Goal: Task Accomplishment & Management: Use online tool/utility

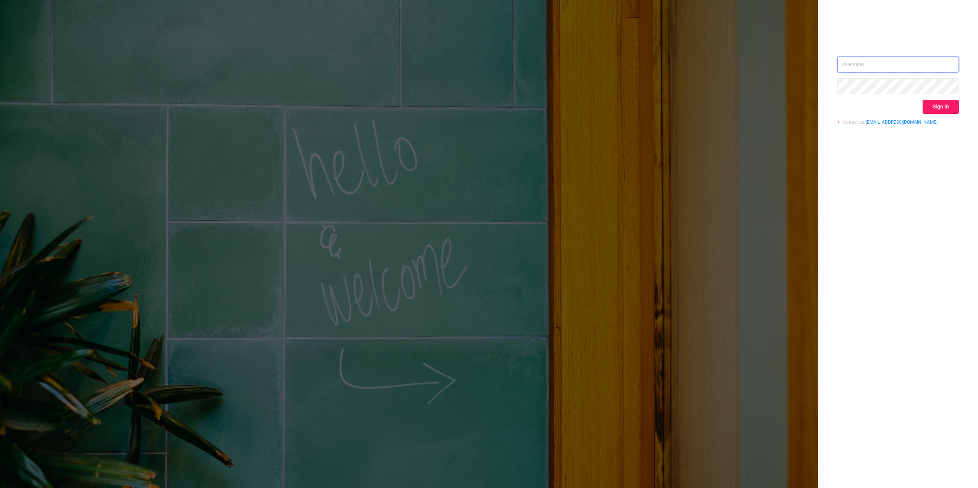
type input "[PERSON_NAME][EMAIL_ADDRESS][DOMAIN_NAME]"
click at [939, 112] on button "Sign in" at bounding box center [940, 107] width 36 height 14
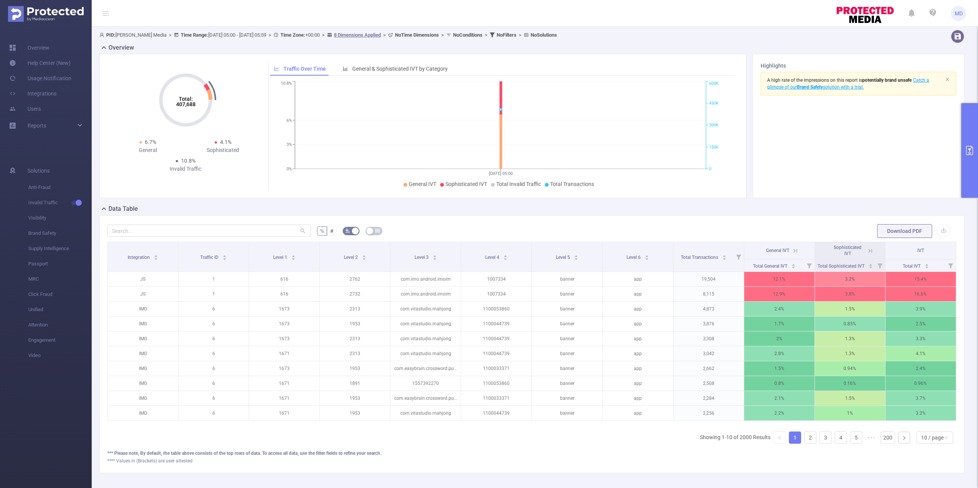
click at [972, 147] on icon "primary" at bounding box center [969, 150] width 7 height 9
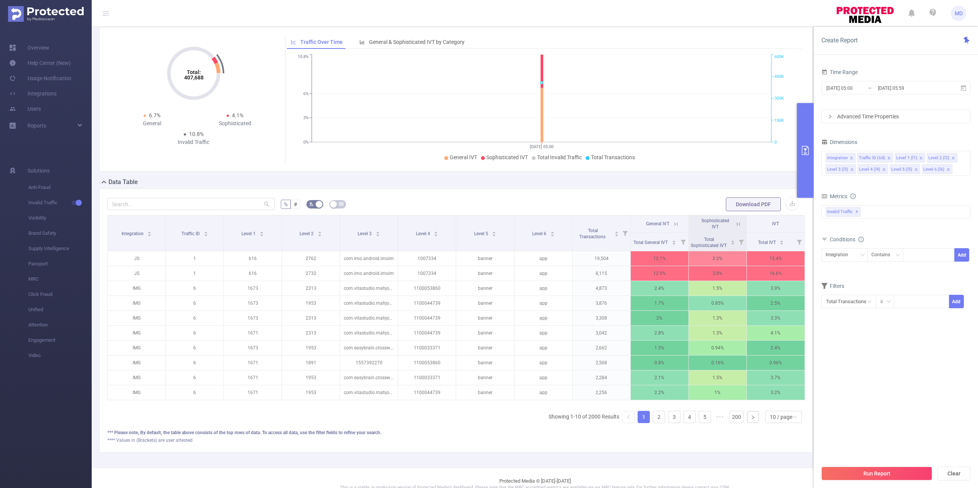
scroll to position [51, 0]
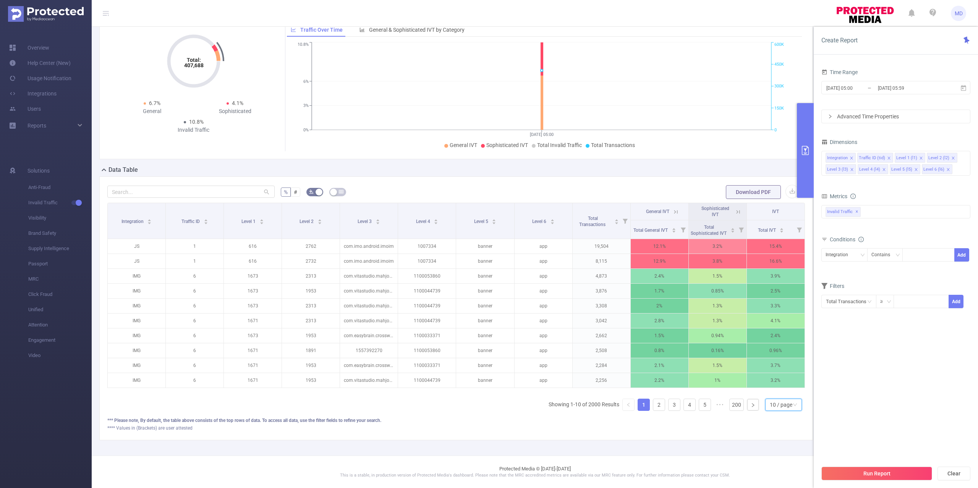
click at [770, 411] on div "10 / page" at bounding box center [781, 404] width 23 height 11
click at [775, 400] on li "50 / page" at bounding box center [775, 406] width 37 height 12
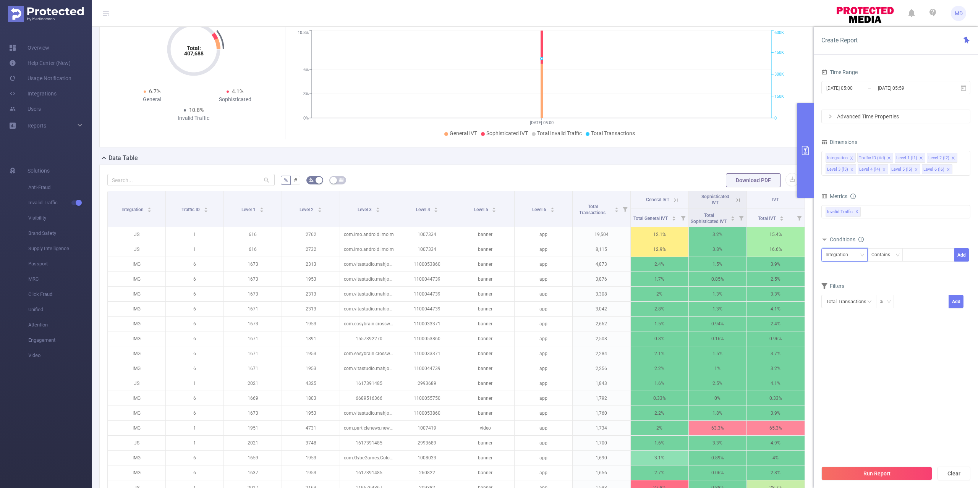
click at [836, 257] on div "Integration" at bounding box center [839, 255] width 28 height 13
click at [843, 280] on li "Traffic ID (tid)" at bounding box center [844, 284] width 46 height 12
click at [934, 257] on div at bounding box center [928, 255] width 44 height 13
type input "6"
click at [884, 476] on button "Run Report" at bounding box center [876, 474] width 111 height 14
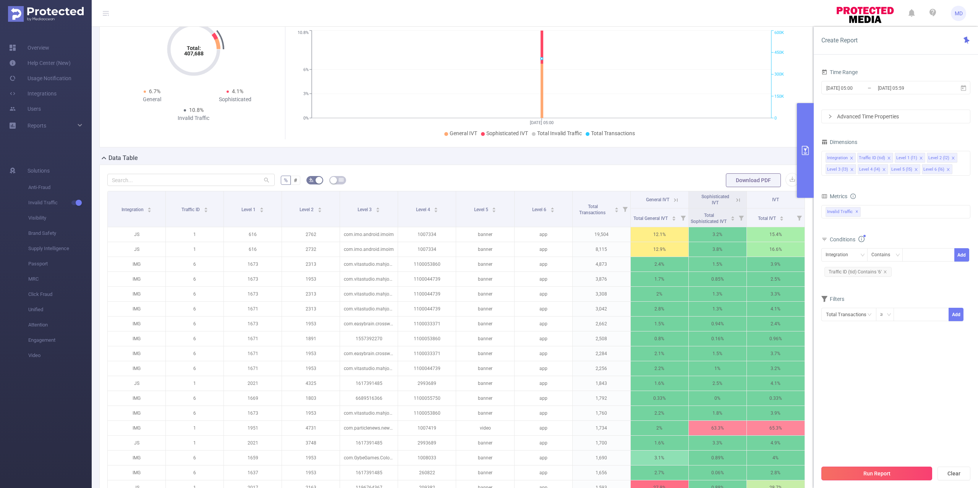
scroll to position [0, 0]
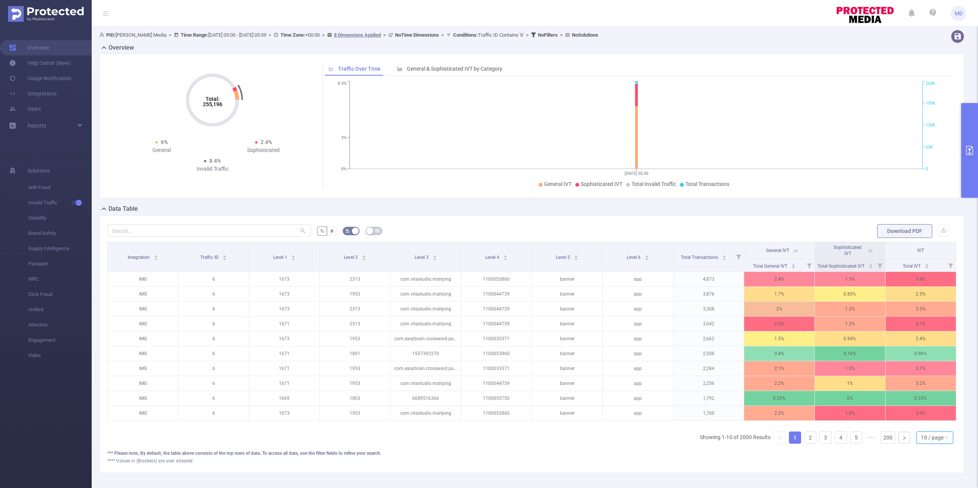
click at [930, 443] on div "10 / page" at bounding box center [932, 437] width 23 height 11
click at [928, 433] on li "50 / page" at bounding box center [926, 433] width 37 height 12
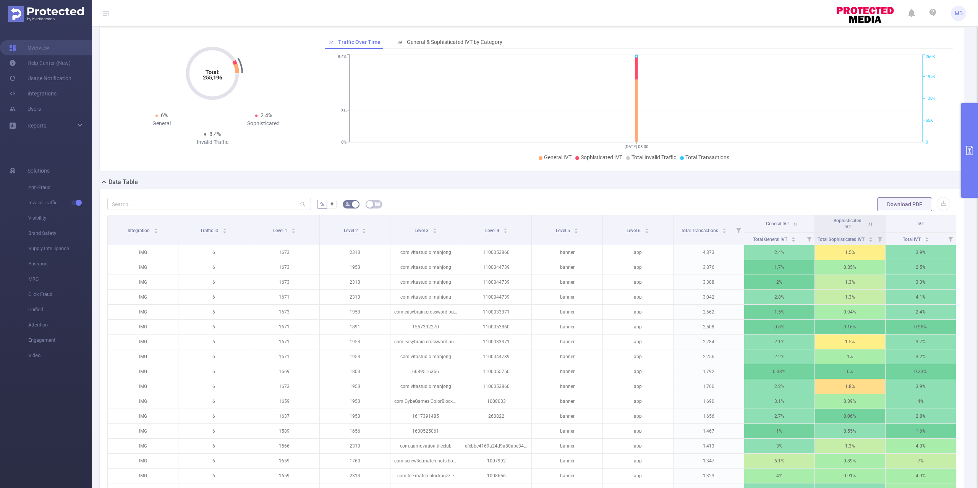
scroll to position [51, 0]
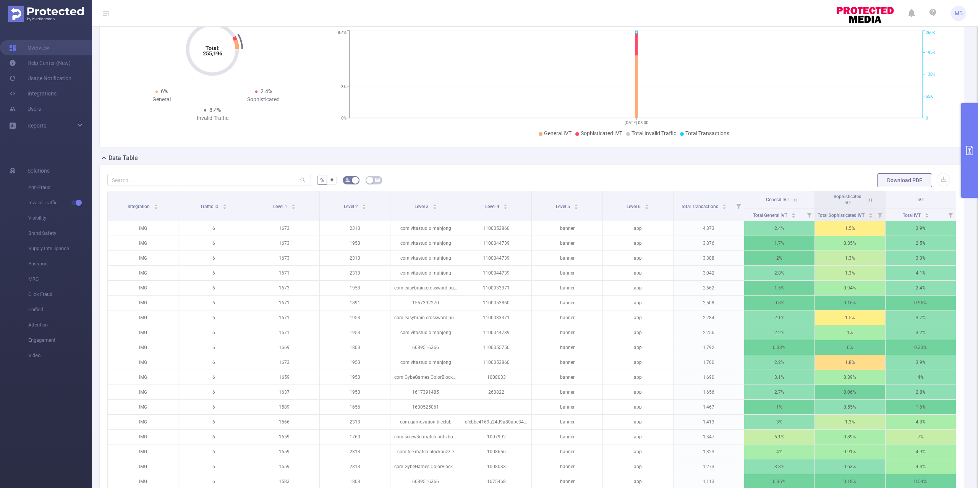
click at [971, 158] on button "primary" at bounding box center [969, 150] width 17 height 95
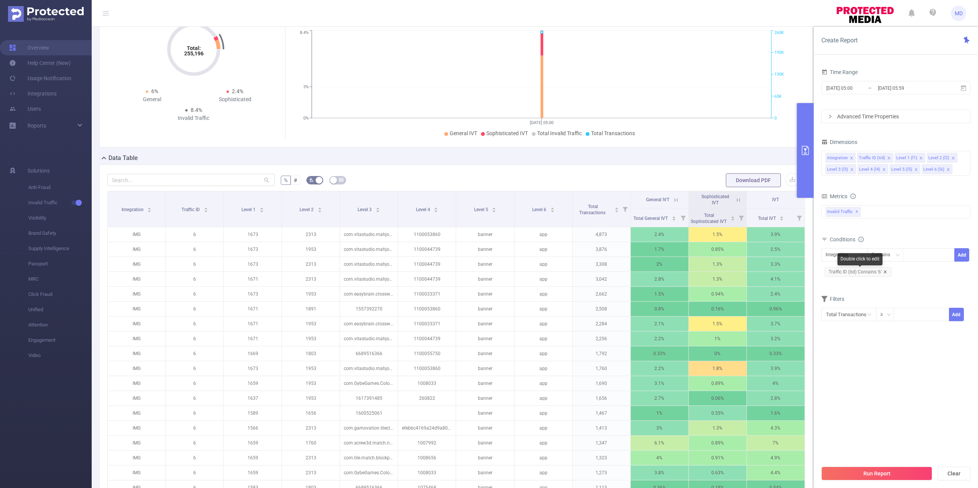
click at [884, 271] on icon "icon: close" at bounding box center [885, 272] width 4 height 4
click at [851, 259] on div "Integration" at bounding box center [839, 255] width 28 height 13
click at [845, 282] on li "Traffic ID (tid)" at bounding box center [844, 284] width 46 height 12
click at [928, 254] on div at bounding box center [928, 255] width 44 height 13
type input "1"
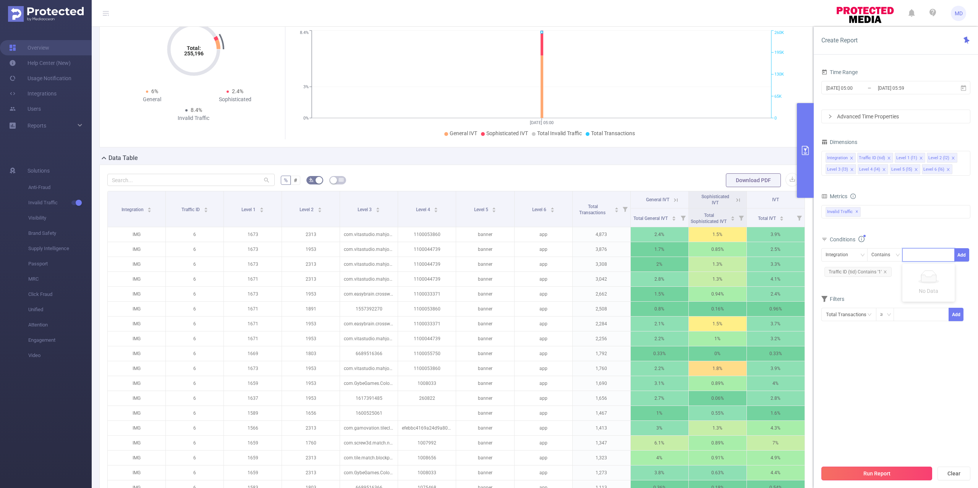
click at [907, 477] on button "Run Report" at bounding box center [876, 474] width 111 height 14
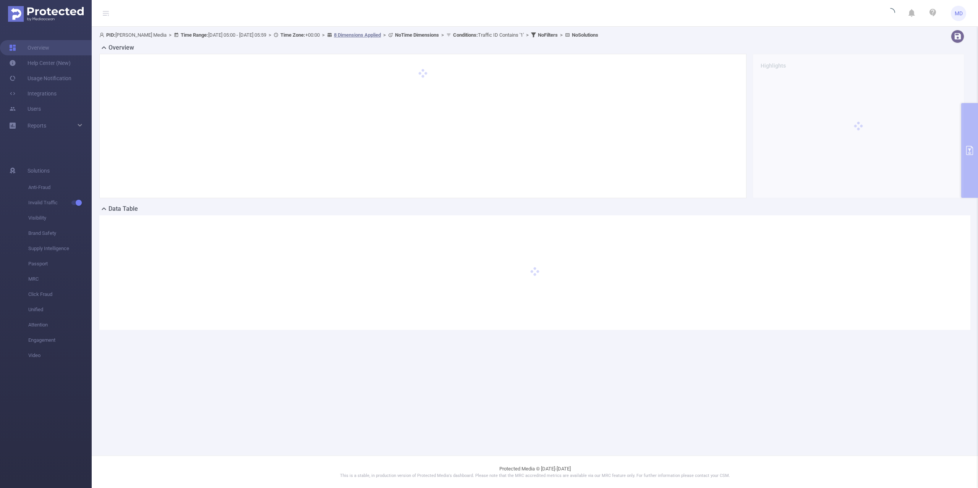
scroll to position [0, 0]
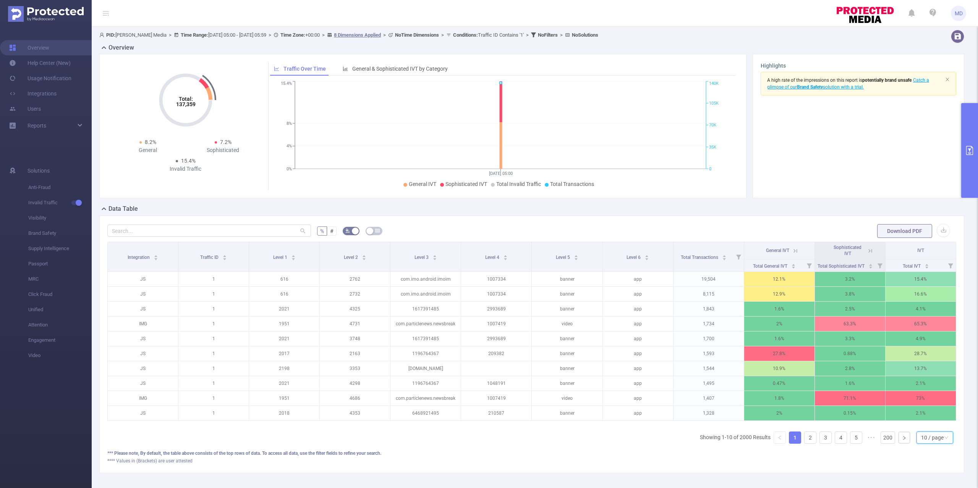
click at [924, 443] on div "10 / page" at bounding box center [932, 437] width 23 height 11
click at [929, 429] on li "50 / page" at bounding box center [926, 433] width 37 height 12
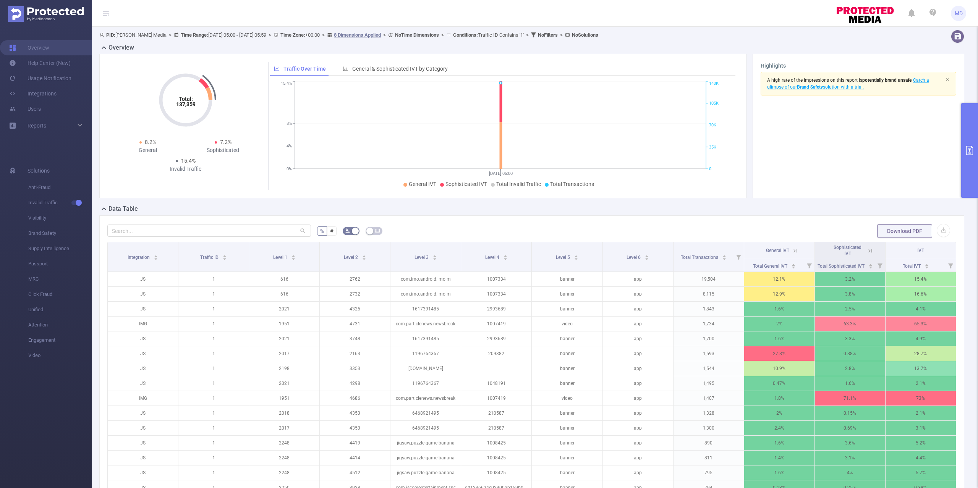
click at [960, 129] on div "Overview Total: 137,359 Total: 137,359 8.2% General 7.2% Sophisticated 15.4% In…" at bounding box center [534, 123] width 871 height 161
click at [972, 138] on button "primary" at bounding box center [969, 150] width 17 height 95
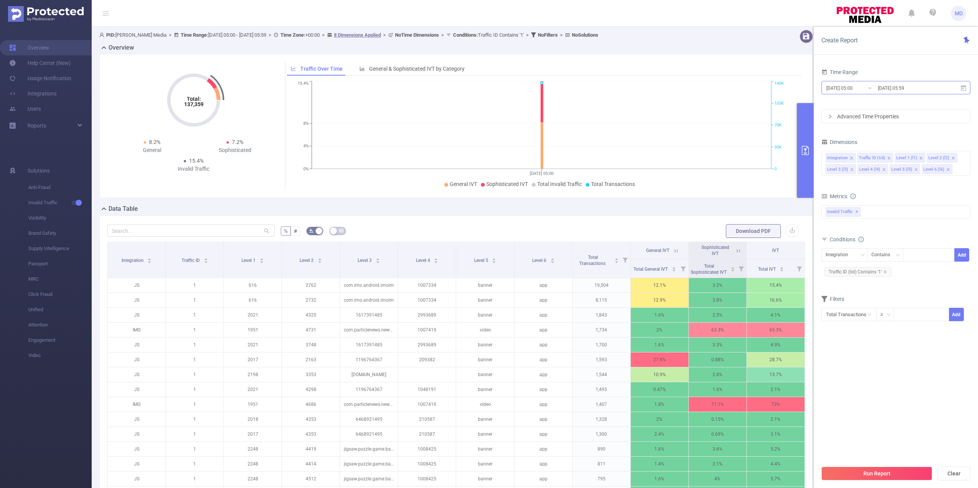
click at [874, 86] on input "[DATE] 05:00" at bounding box center [856, 88] width 62 height 10
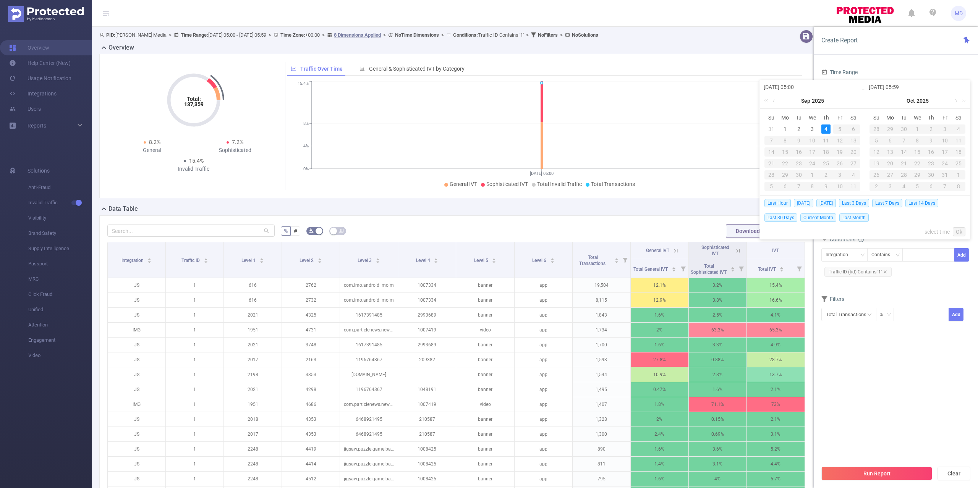
click at [804, 206] on span "[DATE]" at bounding box center [803, 203] width 19 height 8
type input "[DATE] 00:00"
type input "[DATE] 23:59"
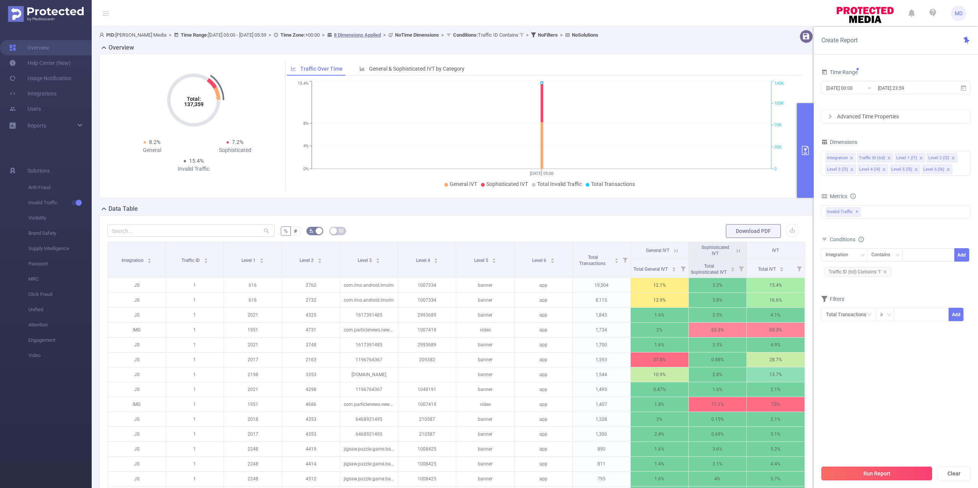
click at [895, 472] on button "Run Report" at bounding box center [876, 474] width 111 height 14
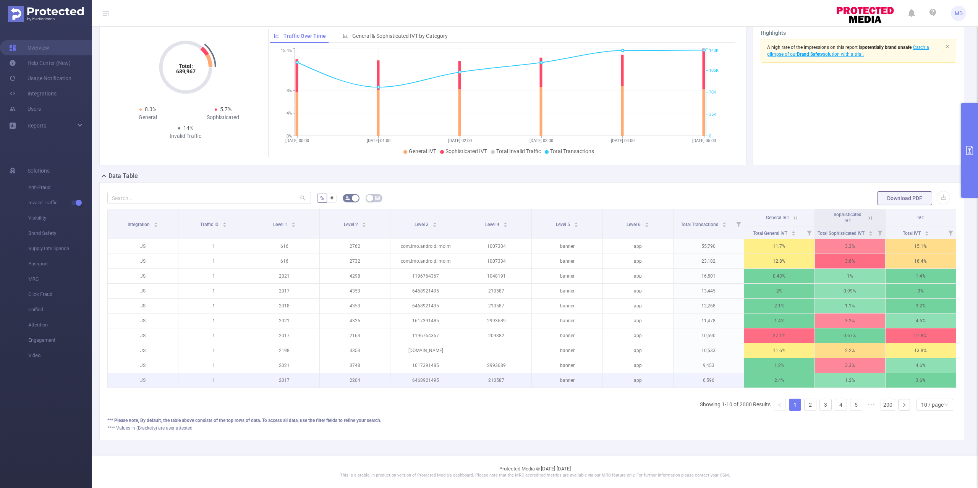
scroll to position [43, 0]
click at [926, 399] on div "10 / page" at bounding box center [932, 404] width 23 height 11
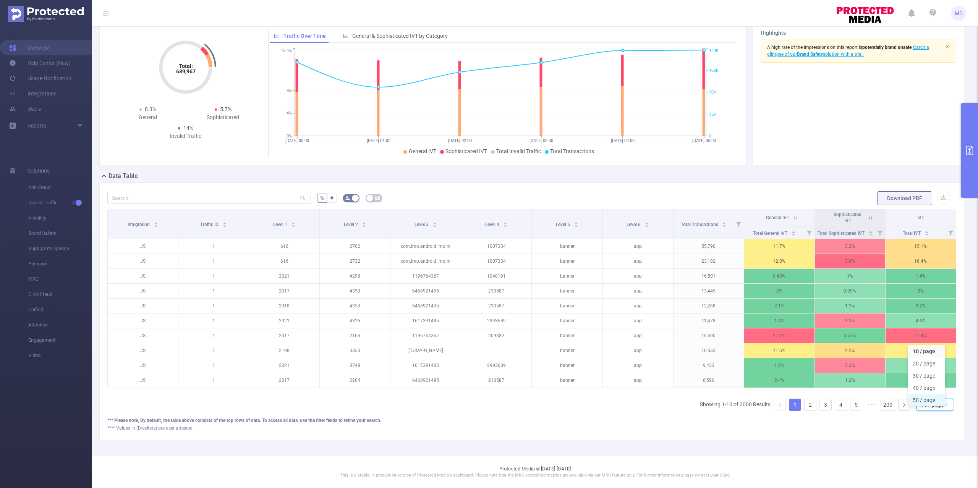
click at [924, 394] on li "50 / page" at bounding box center [926, 400] width 37 height 12
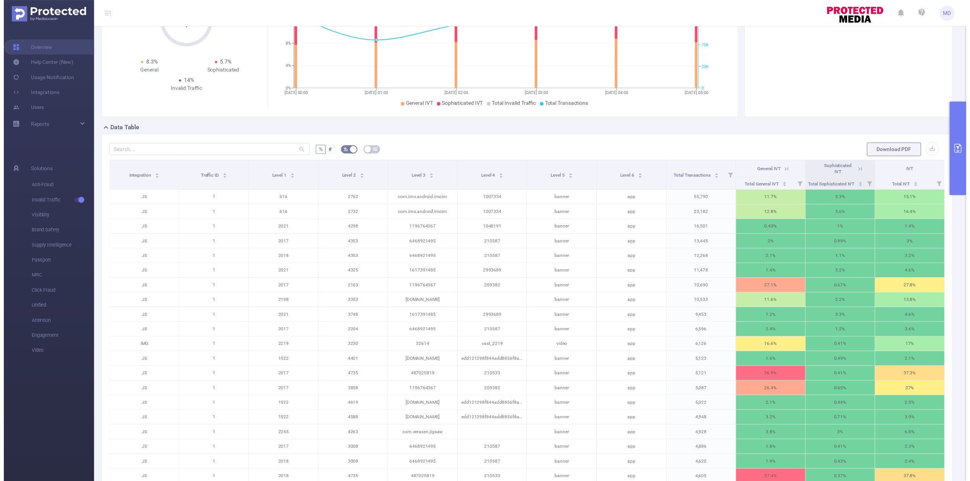
scroll to position [0, 0]
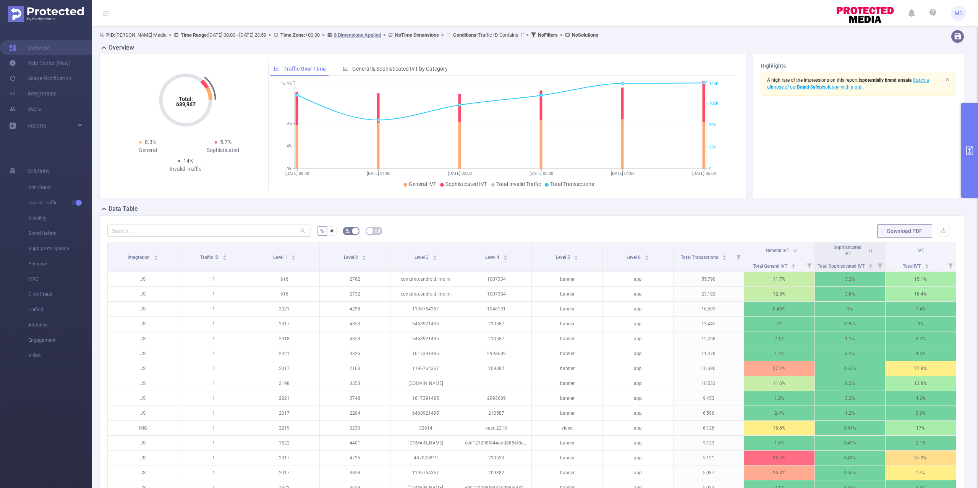
click at [973, 160] on button "primary" at bounding box center [969, 150] width 17 height 95
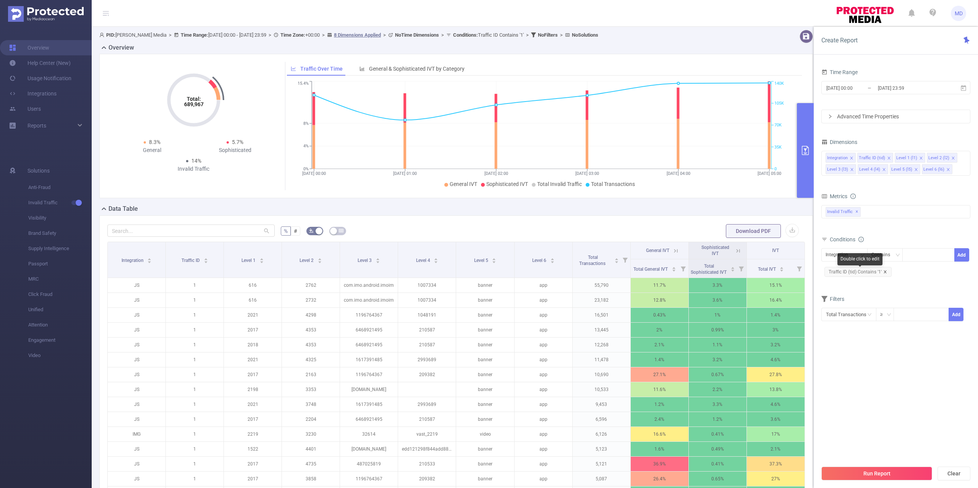
click at [884, 271] on icon "icon: close" at bounding box center [885, 272] width 4 height 4
click at [849, 254] on div "Integration" at bounding box center [839, 255] width 28 height 13
click at [849, 286] on li "Traffic ID (tid)" at bounding box center [844, 284] width 46 height 12
click at [926, 252] on div at bounding box center [928, 255] width 44 height 13
type input "1"
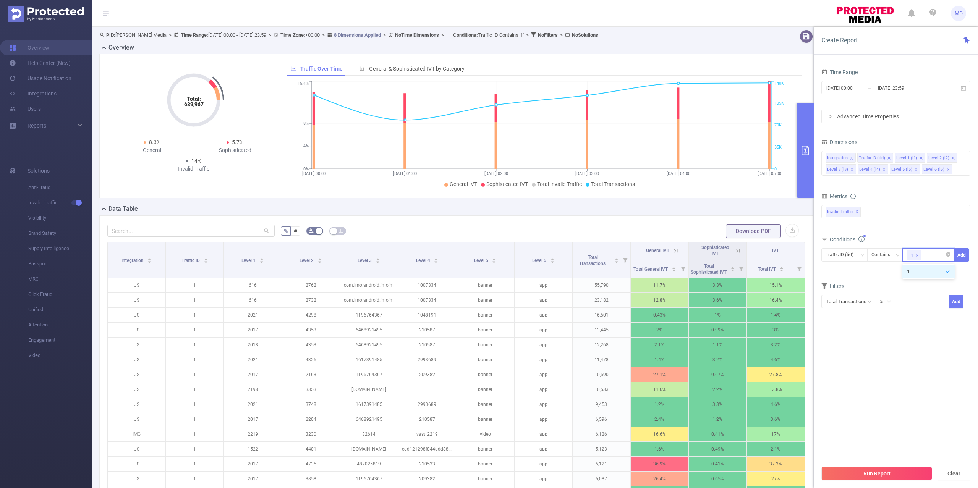
type input "6"
click at [838, 255] on div "Integration" at bounding box center [839, 255] width 28 height 13
click at [838, 334] on li "Level 4 (l4)" at bounding box center [844, 333] width 46 height 12
click at [918, 257] on div at bounding box center [928, 255] width 44 height 13
paste input "1008499"
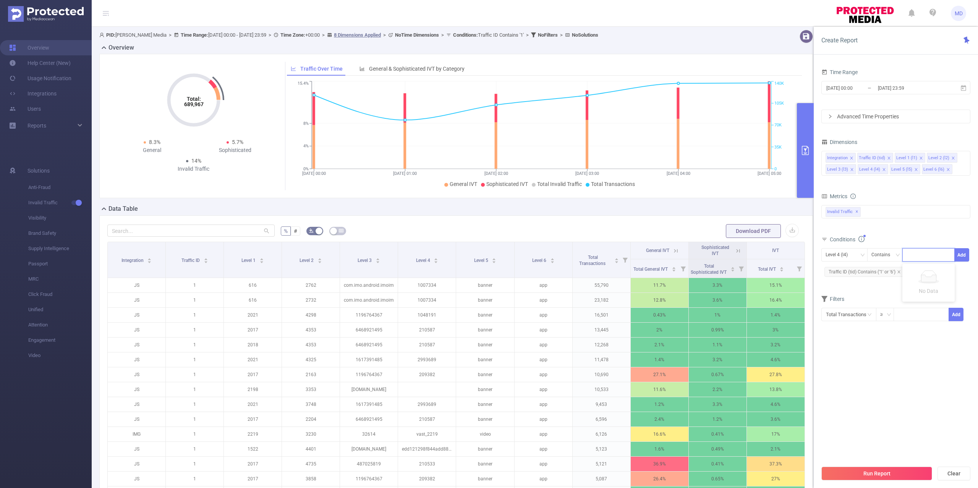
type input "1008499"
paste input "1100055047"
type input "1100055047"
paste input "53c8f2ba89b0bb69d854018b"
type input "53c8f2ba89b0bb69d854018b"
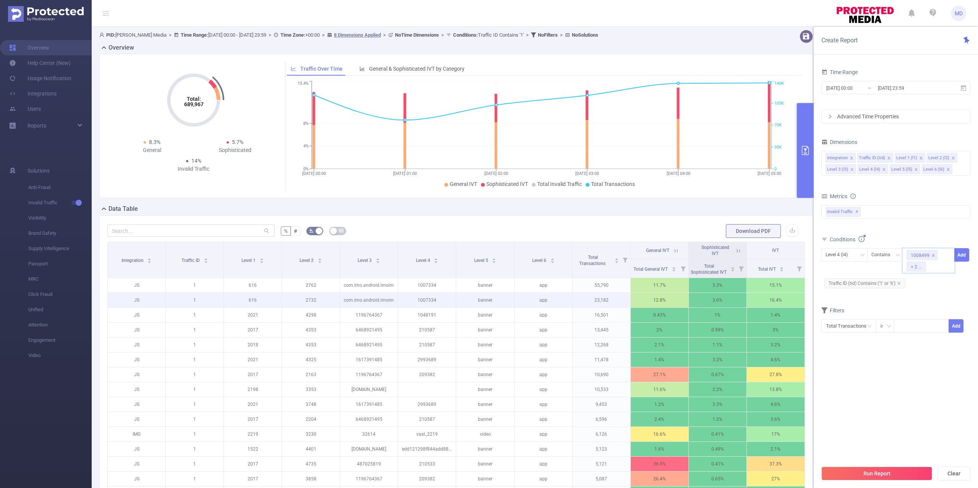
paste input "1007994"
type input "1007994"
click at [916, 474] on button "Run Report" at bounding box center [876, 474] width 111 height 14
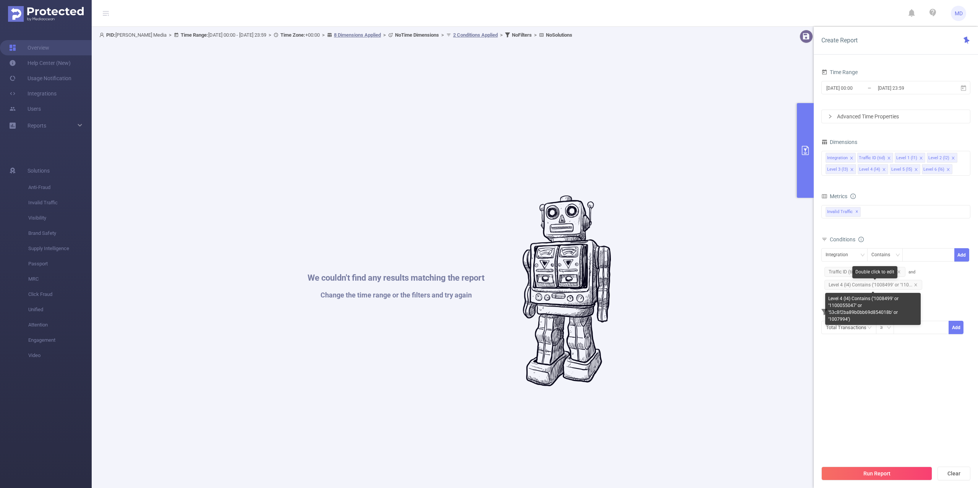
click at [914, 287] on icon "icon: close" at bounding box center [916, 285] width 4 height 4
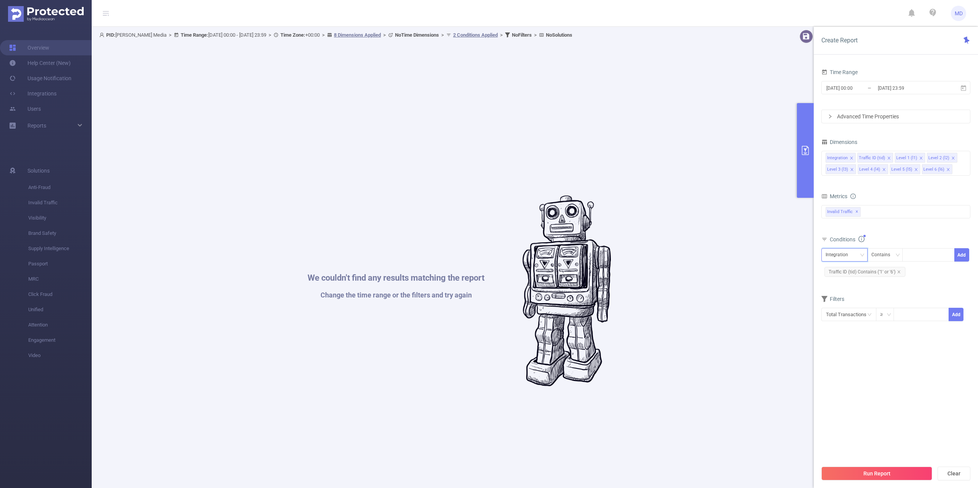
click at [842, 256] on div "Integration" at bounding box center [839, 255] width 28 height 13
click at [842, 329] on li "Level 4 (l4)" at bounding box center [844, 333] width 46 height 12
click at [924, 254] on div at bounding box center [928, 255] width 44 height 13
paste input "1008499"
type input "1008499"
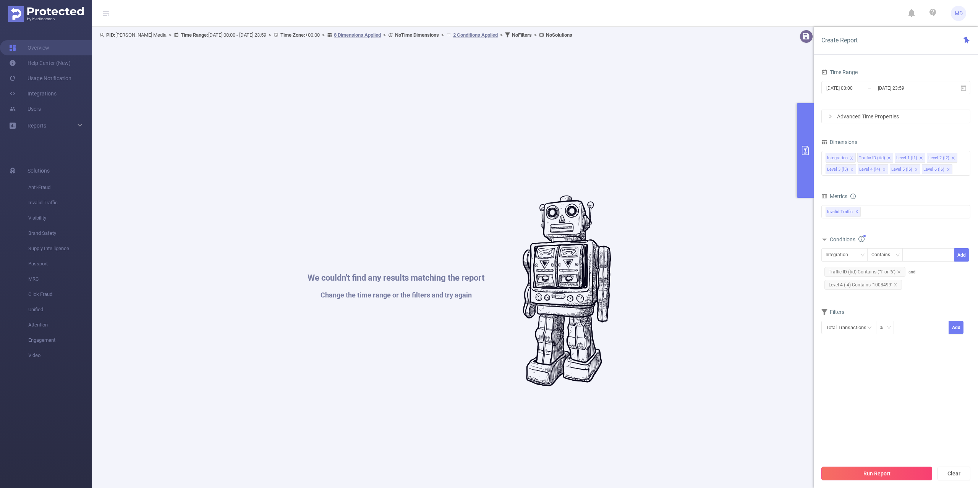
click at [892, 471] on button "Run Report" at bounding box center [876, 474] width 111 height 14
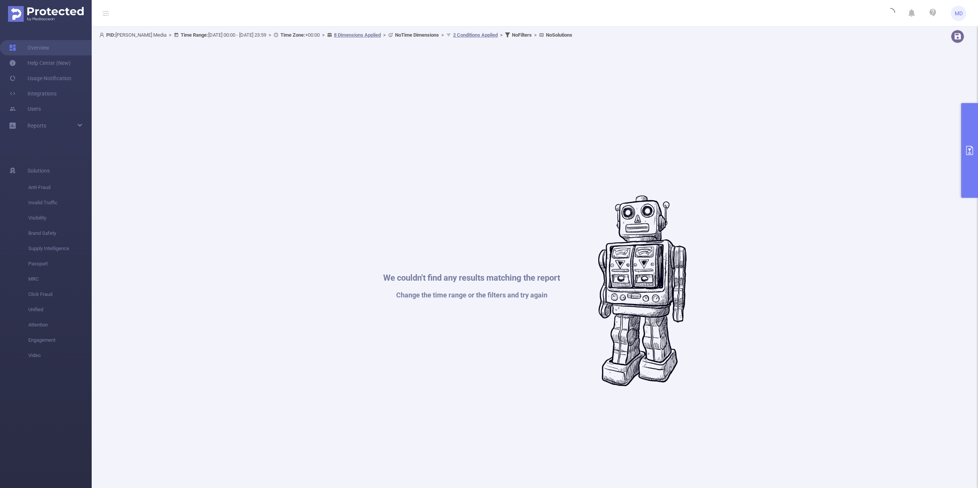
click at [974, 147] on button "primary" at bounding box center [969, 150] width 17 height 95
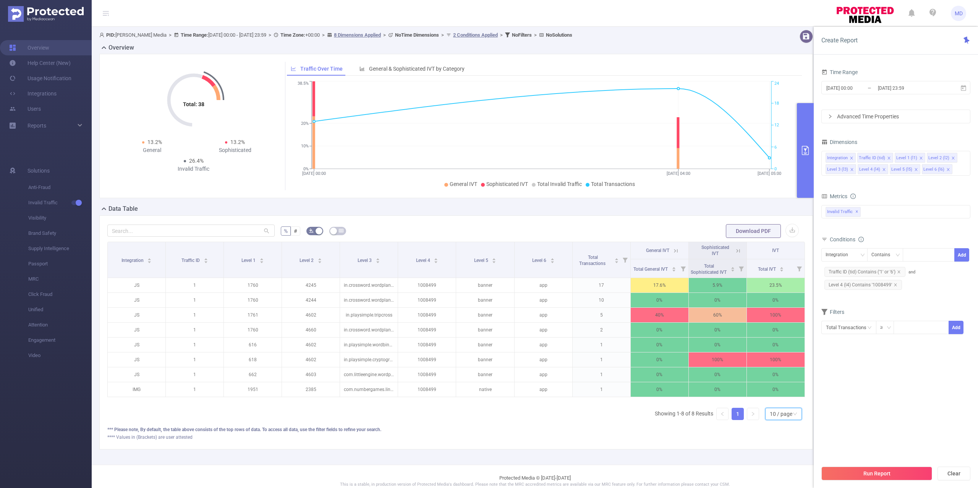
click at [773, 420] on div "10 / page" at bounding box center [781, 413] width 23 height 11
click at [778, 414] on li "50 / page" at bounding box center [775, 415] width 37 height 12
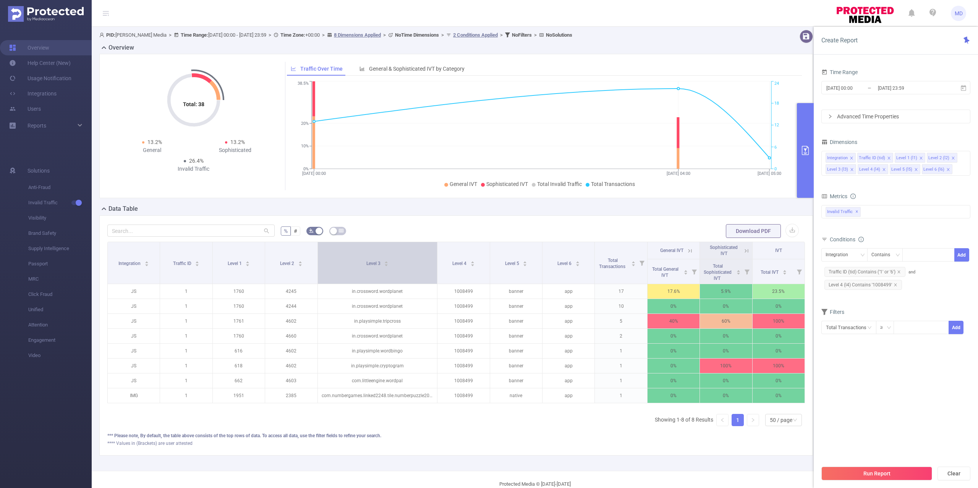
drag, startPoint x: 394, startPoint y: 270, endPoint x: 426, endPoint y: 271, distance: 31.3
click at [426, 271] on th "Level 3" at bounding box center [378, 263] width 120 height 42
click at [743, 250] on icon at bounding box center [746, 251] width 7 height 7
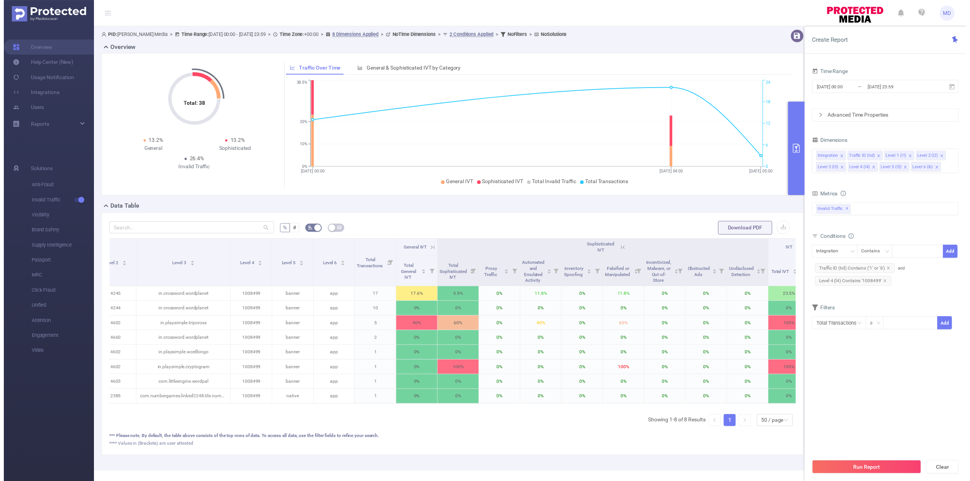
scroll to position [0, 164]
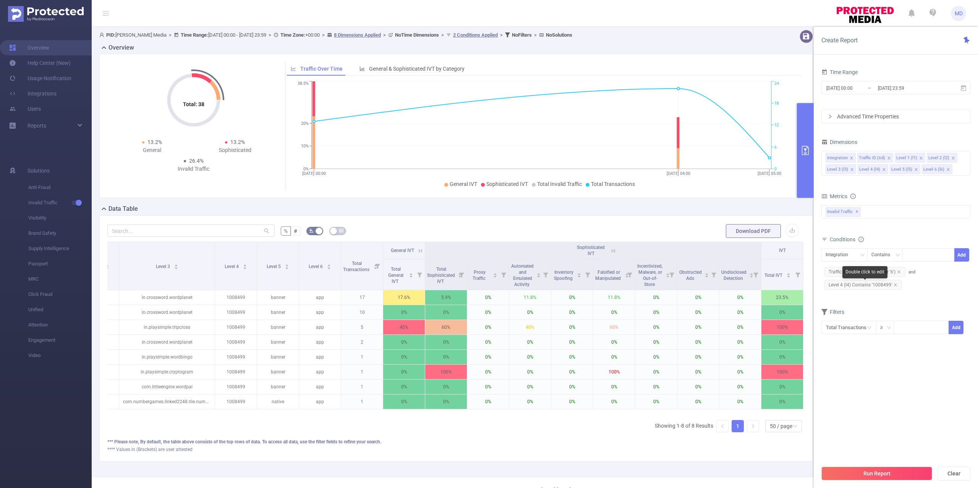
drag, startPoint x: 895, startPoint y: 286, endPoint x: 880, endPoint y: 263, distance: 26.8
click at [895, 286] on icon "icon: close" at bounding box center [895, 284] width 3 height 3
click at [841, 253] on div "Integration" at bounding box center [839, 255] width 28 height 13
click at [845, 332] on li "Level 4 (l4)" at bounding box center [844, 333] width 46 height 12
click at [919, 256] on div at bounding box center [928, 255] width 44 height 13
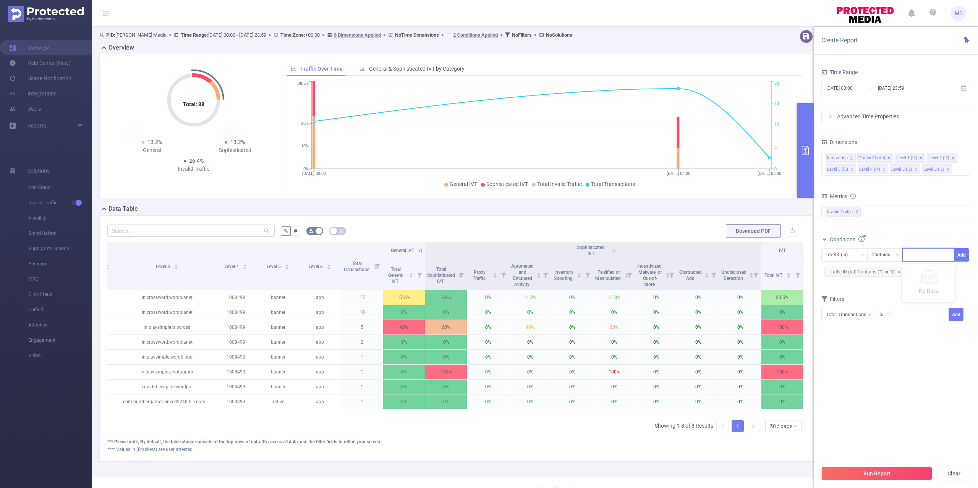
paste input "1100055047"
type input "1100055047"
click at [957, 259] on button "Add" at bounding box center [961, 254] width 15 height 13
click at [868, 476] on button "Run Report" at bounding box center [876, 474] width 111 height 14
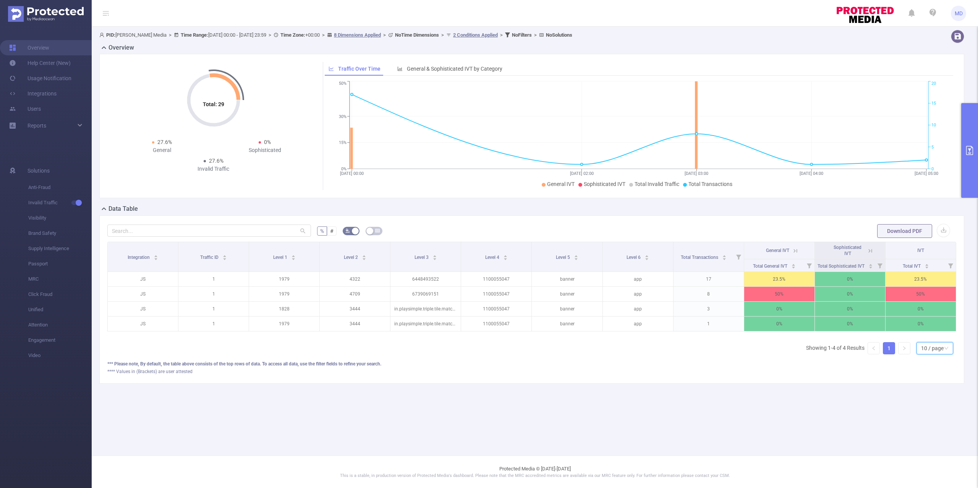
click at [927, 354] on div "10 / page" at bounding box center [932, 348] width 23 height 11
click at [940, 347] on li "50 / page" at bounding box center [934, 343] width 37 height 12
click at [792, 249] on icon at bounding box center [795, 251] width 7 height 7
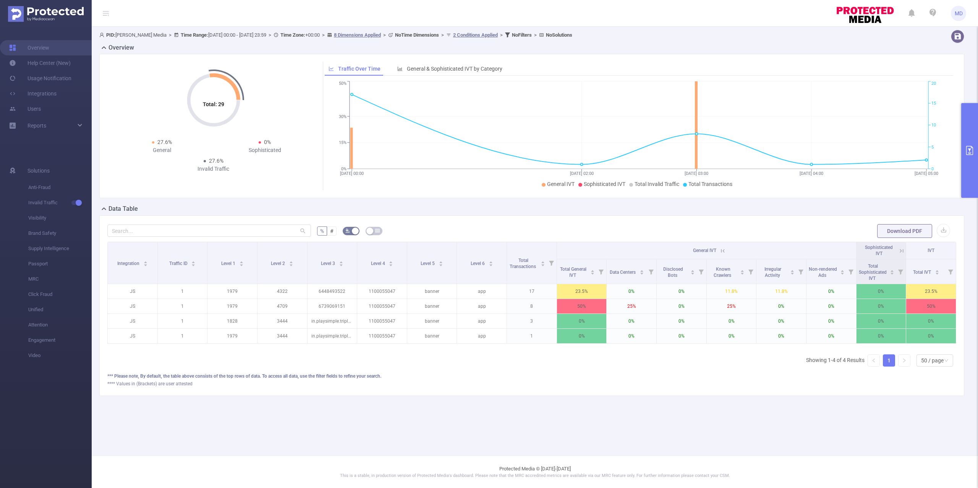
click at [721, 251] on icon at bounding box center [722, 250] width 3 height 3
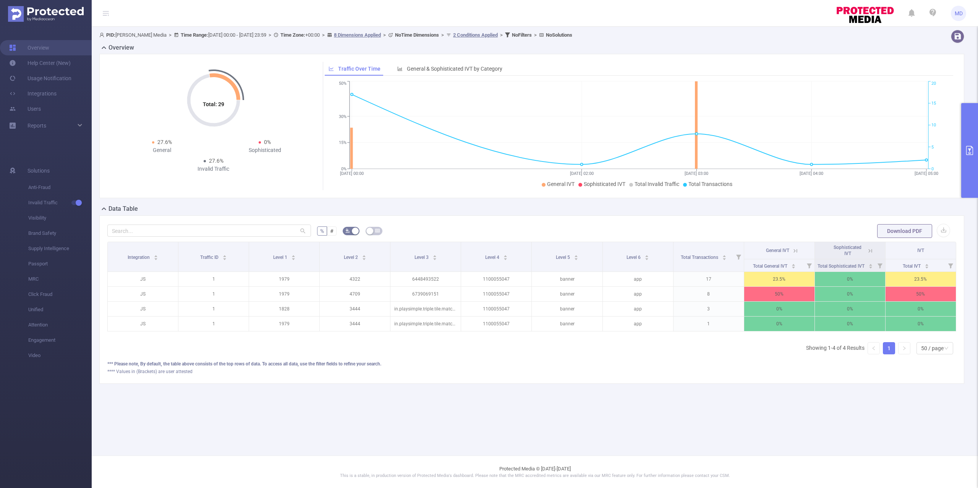
click at [969, 165] on button "primary" at bounding box center [969, 150] width 17 height 95
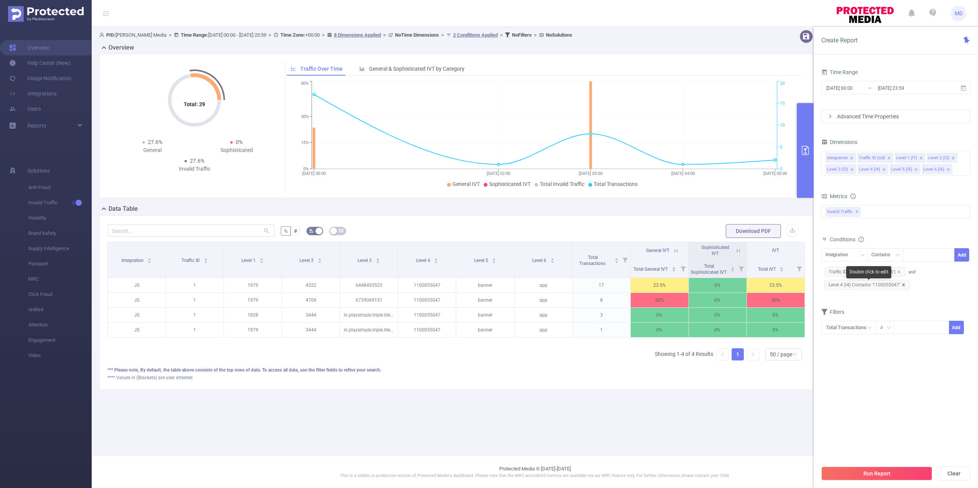
click at [903, 285] on icon "icon: close" at bounding box center [903, 285] width 4 height 4
click at [839, 254] on div "Integration" at bounding box center [839, 255] width 28 height 13
click at [844, 330] on li "Level 4 (l4)" at bounding box center [844, 333] width 46 height 12
click at [914, 256] on div at bounding box center [928, 255] width 44 height 13
paste input "53c8f2ba89b0bb69d854018b"
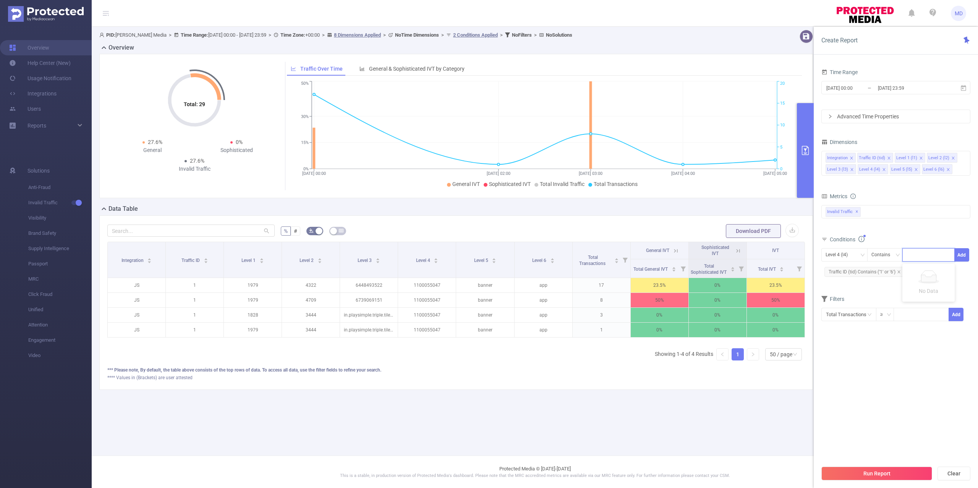
type input "53c8f2ba89b0bb69d854018b"
click at [879, 474] on button "Run Report" at bounding box center [876, 474] width 111 height 14
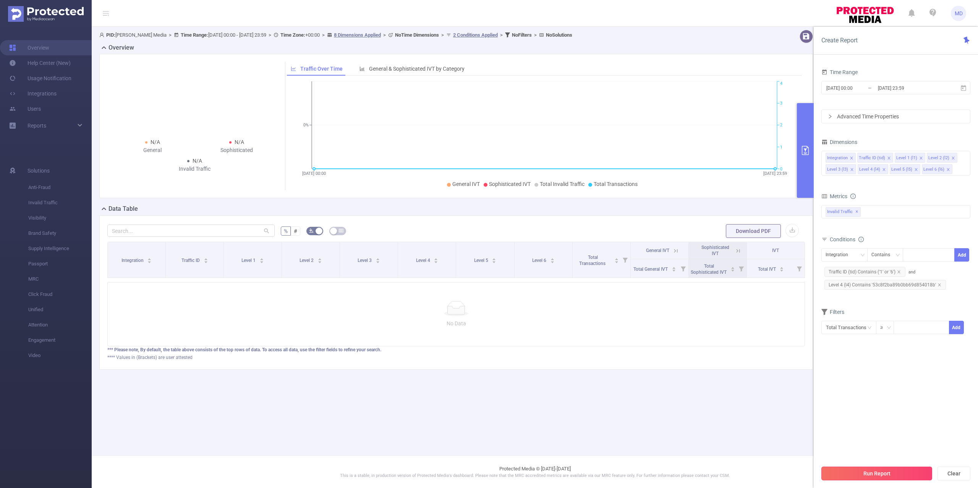
click at [890, 473] on button "Run Report" at bounding box center [876, 474] width 111 height 14
click at [887, 87] on input "[DATE] 23:59" at bounding box center [908, 88] width 62 height 10
